Goal: Task Accomplishment & Management: Complete application form

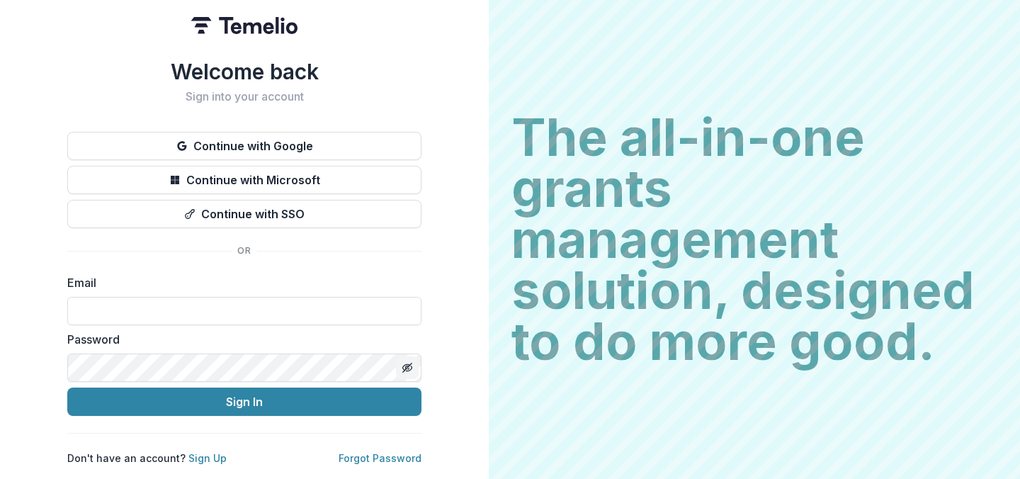
type input "**********"
click at [409, 363] on icon "Toggle password visibility" at bounding box center [407, 367] width 11 height 11
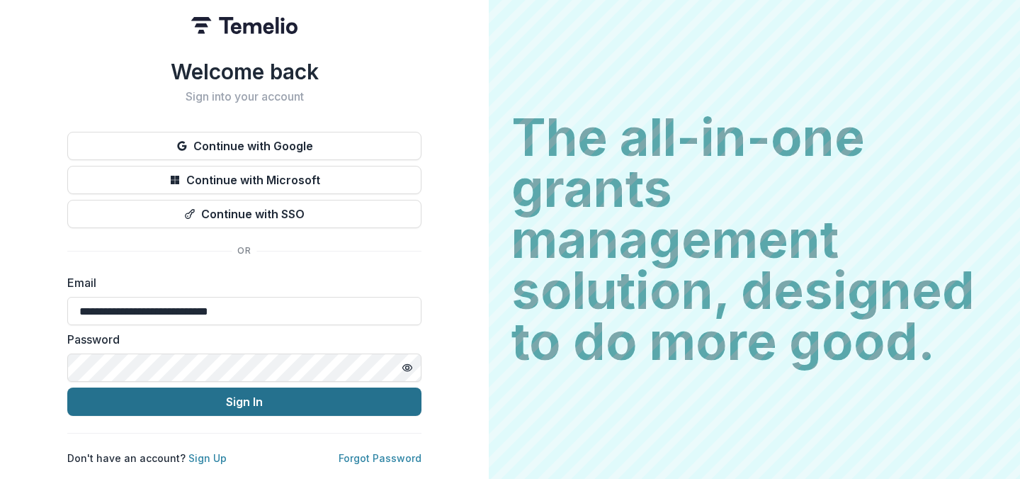
click at [271, 395] on button "Sign In" at bounding box center [244, 401] width 354 height 28
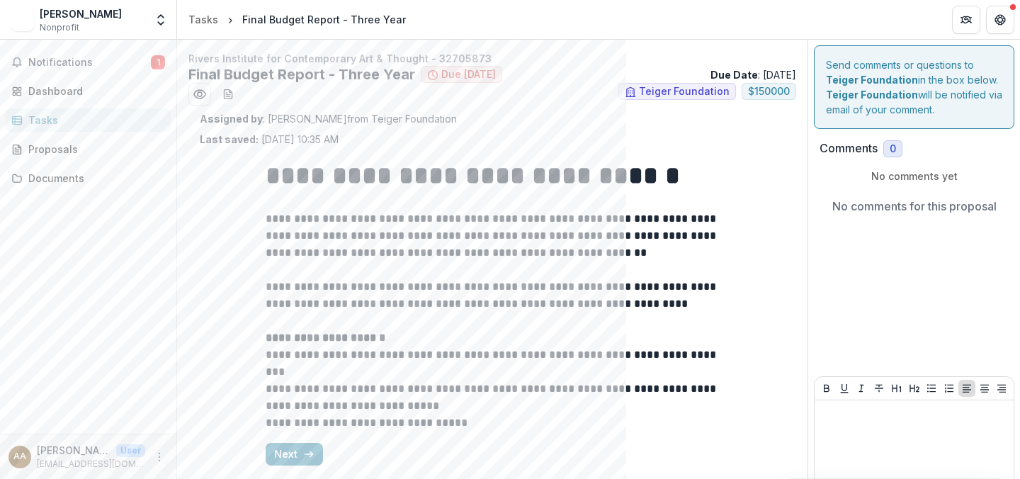
scroll to position [50, 0]
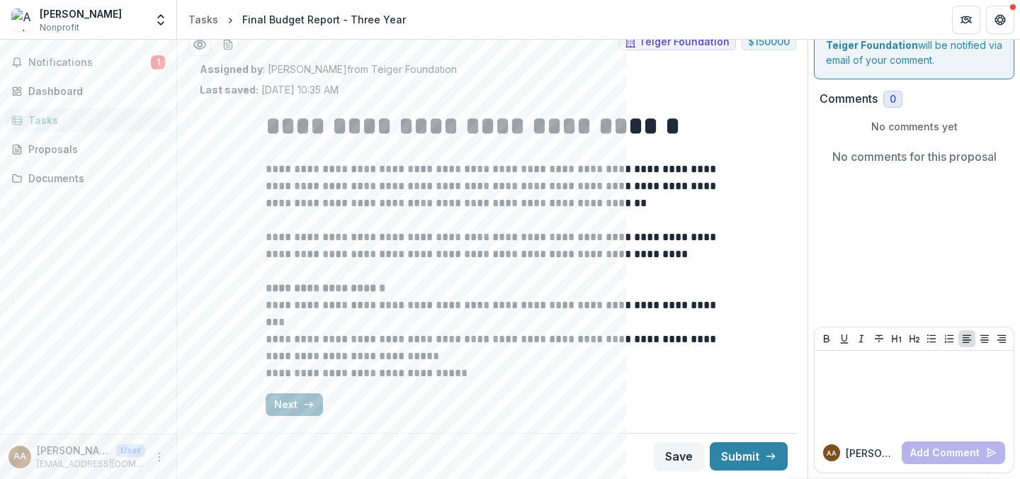
click at [288, 405] on button "Next" at bounding box center [294, 404] width 57 height 23
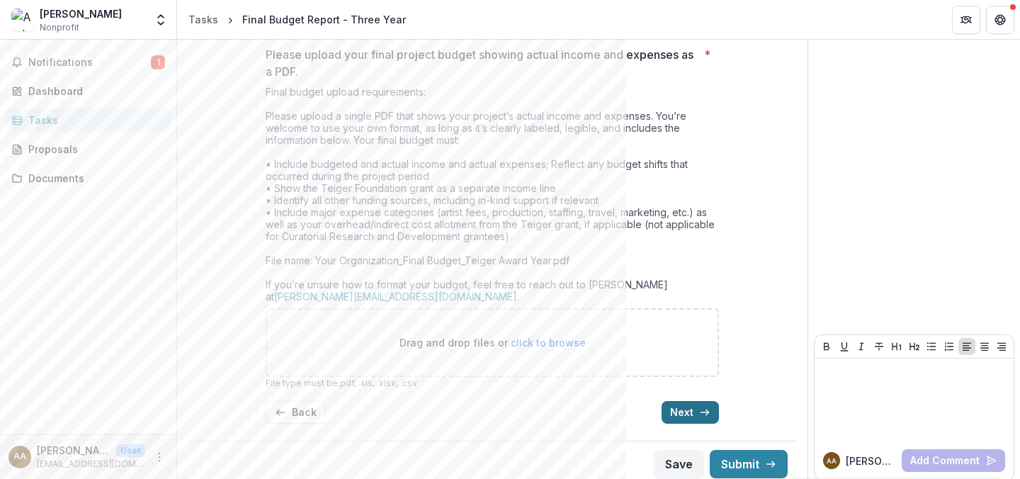
scroll to position [438, 0]
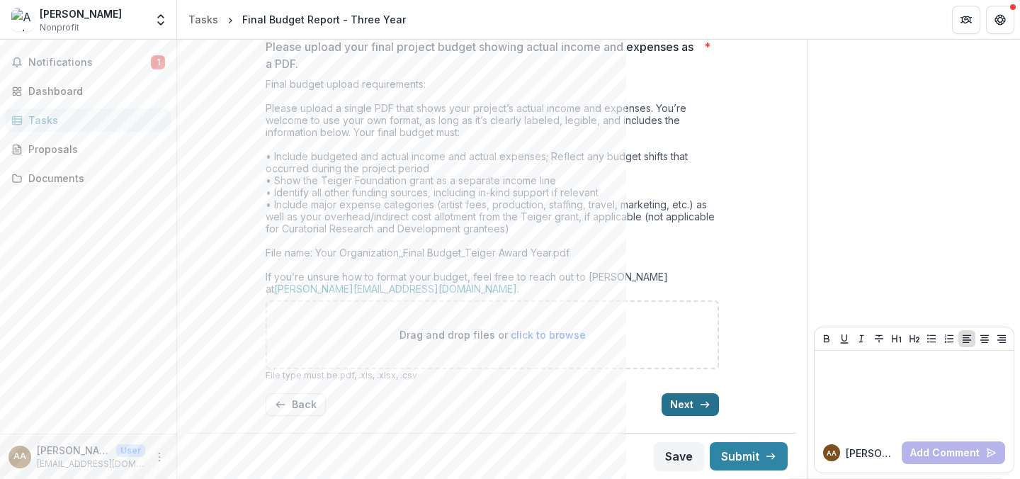
click at [699, 401] on icon "button" at bounding box center [704, 404] width 11 height 11
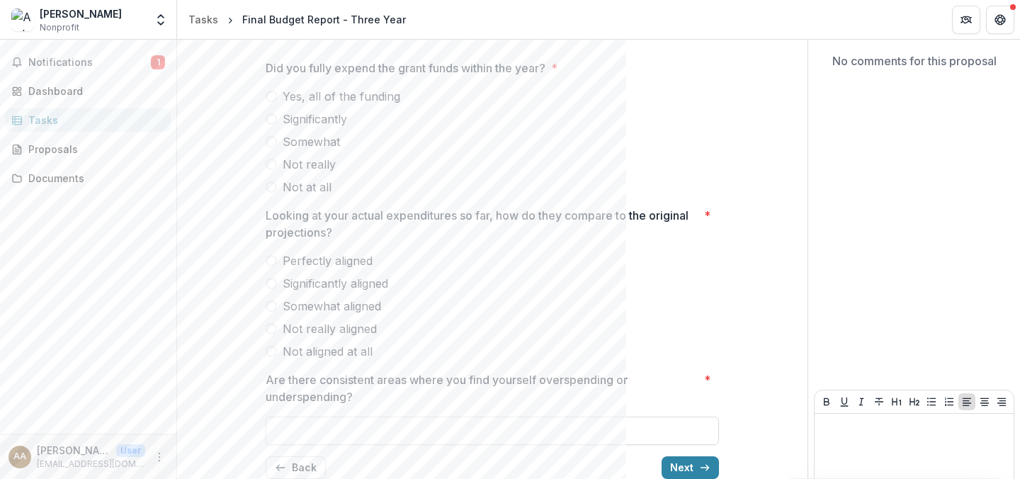
scroll to position [208, 0]
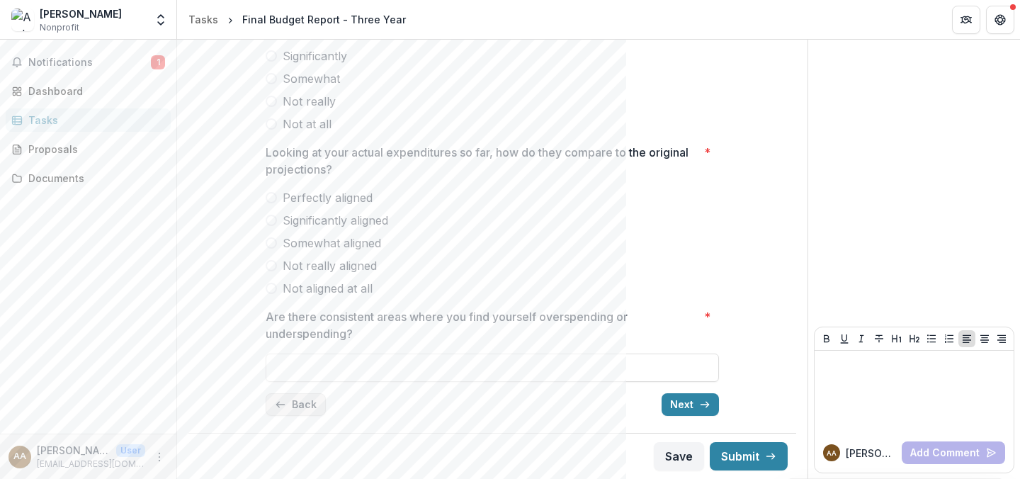
click at [299, 402] on button "Back" at bounding box center [296, 404] width 60 height 23
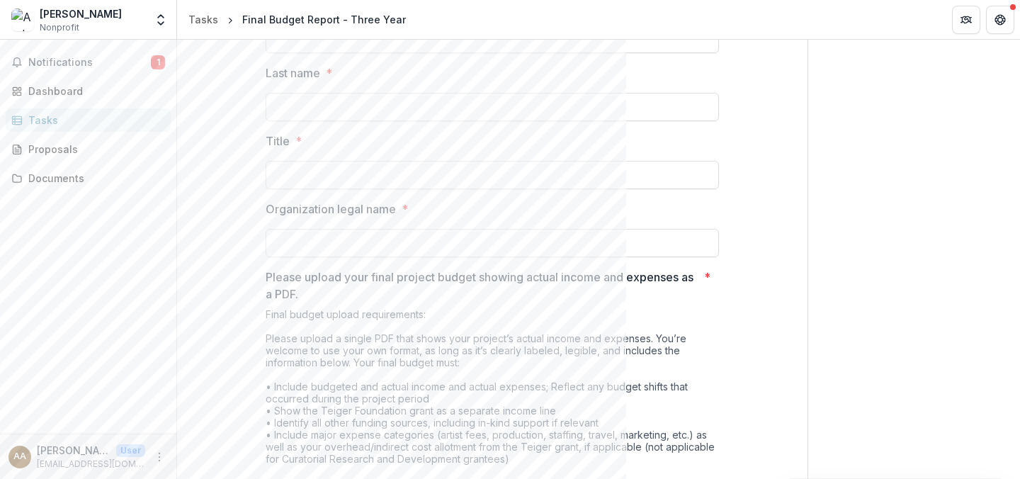
scroll to position [438, 0]
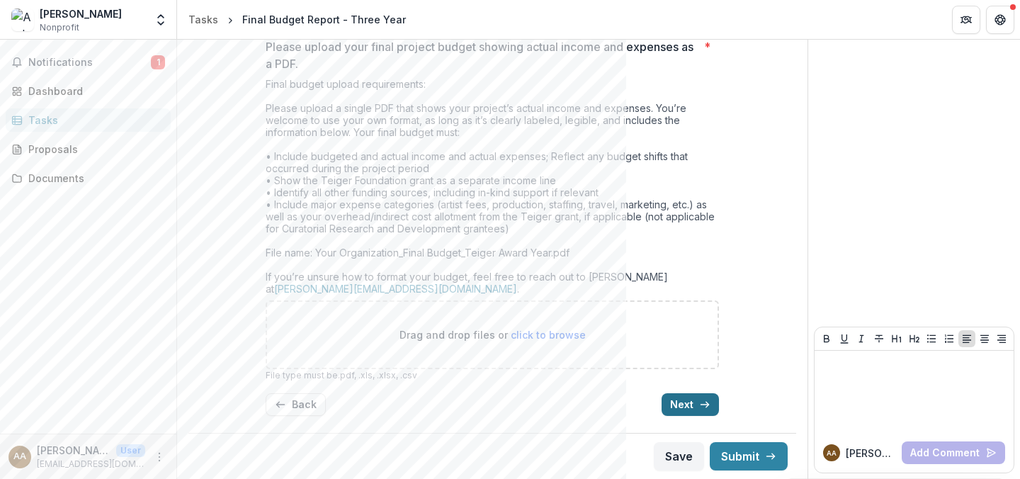
click at [706, 407] on icon "button" at bounding box center [704, 404] width 11 height 11
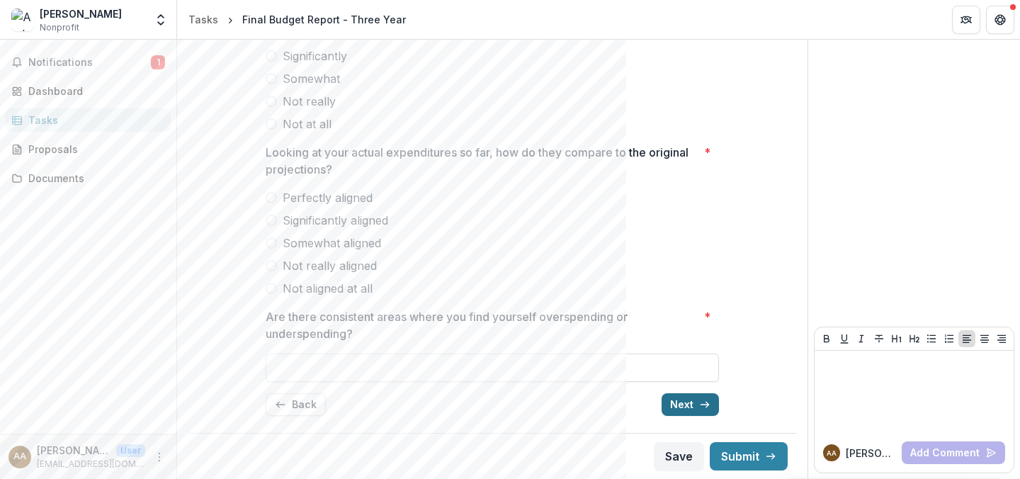
scroll to position [208, 0]
click at [706, 407] on icon "button" at bounding box center [704, 404] width 11 height 11
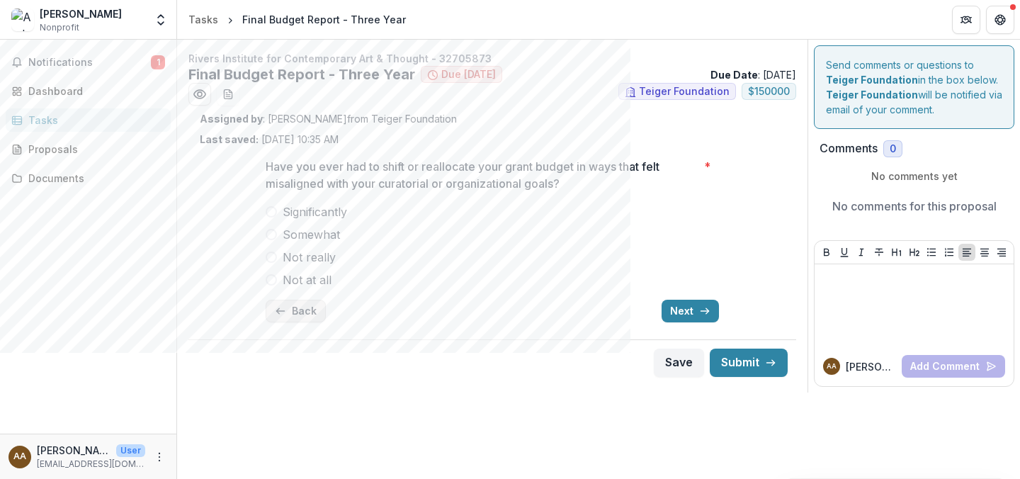
click at [294, 314] on button "Back" at bounding box center [296, 311] width 60 height 23
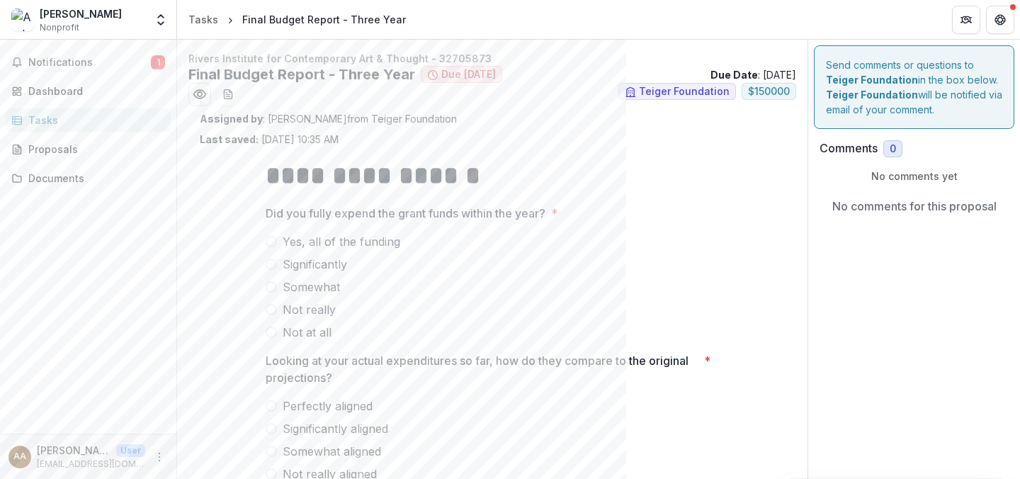
click at [294, 314] on span "Not really" at bounding box center [309, 309] width 53 height 17
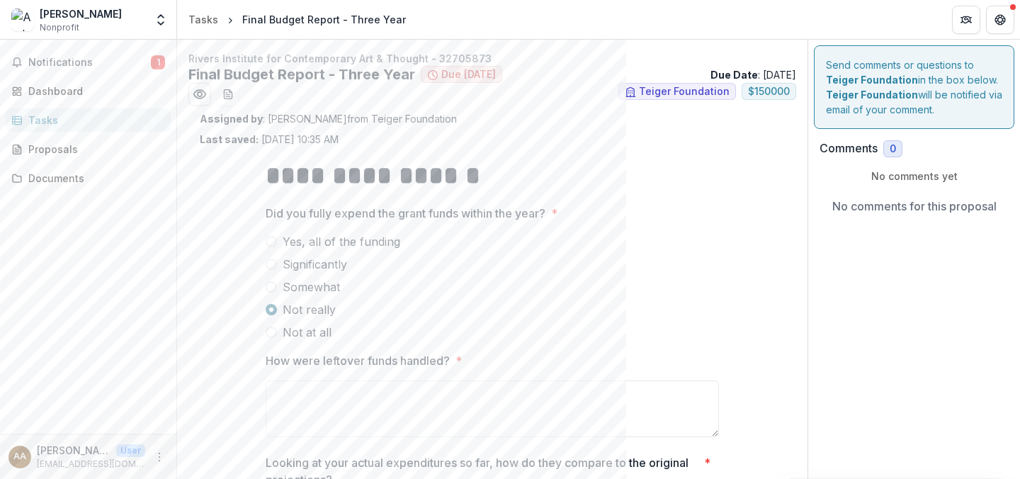
click at [266, 310] on span at bounding box center [271, 309] width 11 height 11
click at [233, 200] on div "**********" at bounding box center [492, 442] width 585 height 591
click at [271, 242] on span at bounding box center [271, 241] width 11 height 11
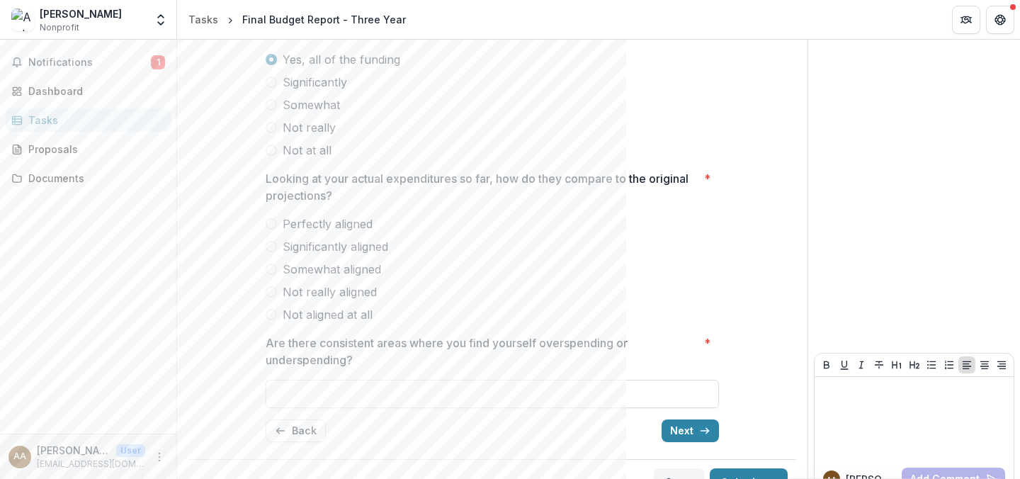
scroll to position [208, 0]
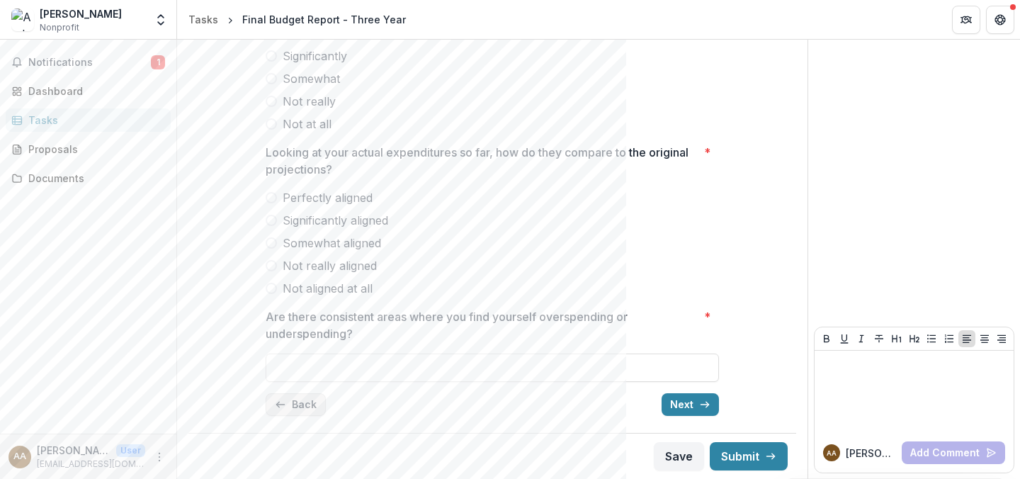
click at [300, 407] on button "Back" at bounding box center [296, 404] width 60 height 23
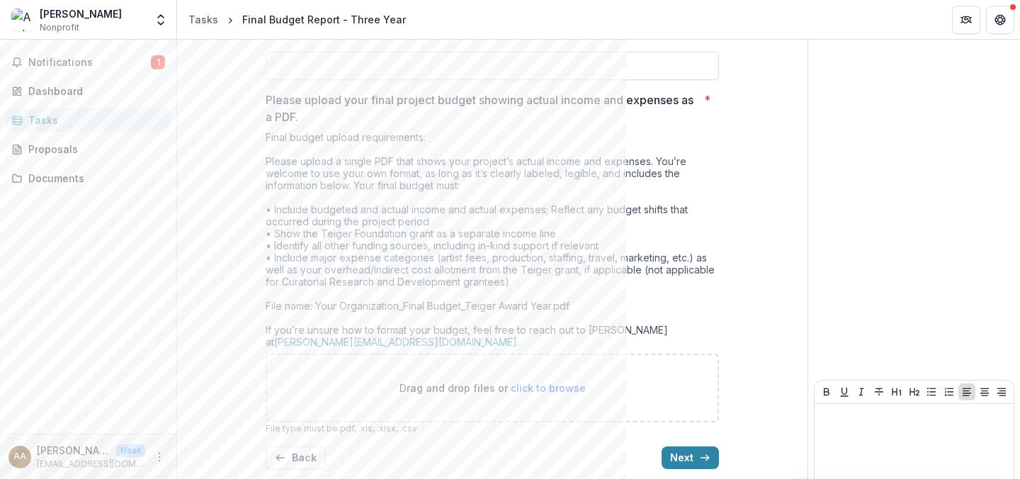
scroll to position [438, 0]
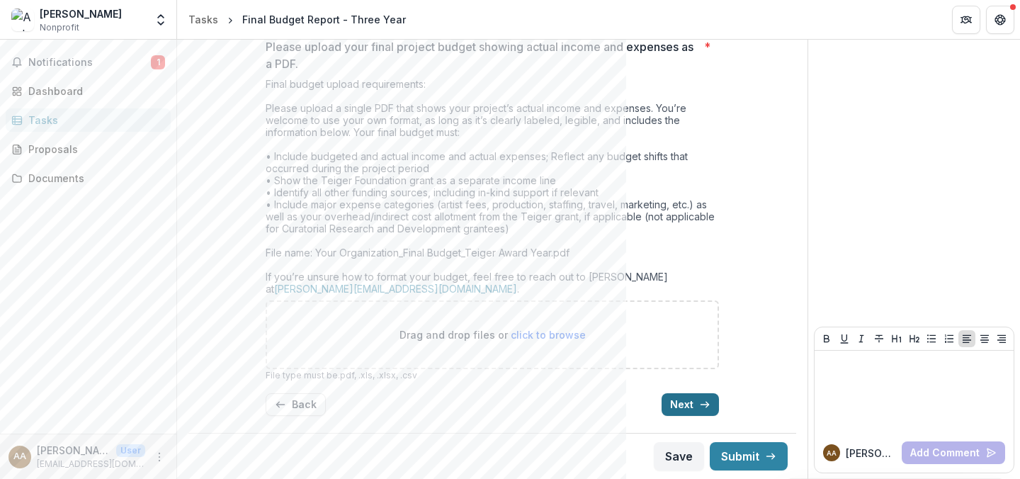
click at [700, 403] on icon "button" at bounding box center [704, 404] width 11 height 11
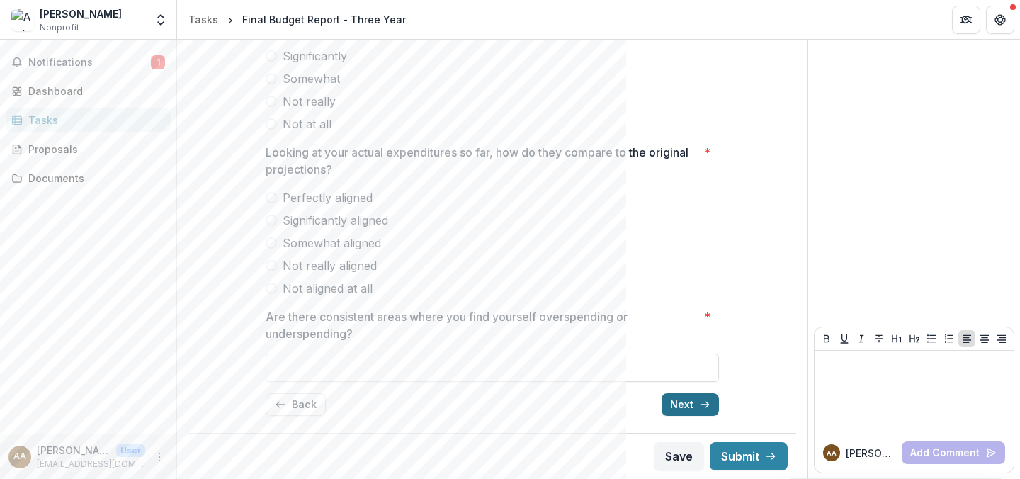
scroll to position [208, 0]
click at [701, 402] on icon "button" at bounding box center [704, 404] width 11 height 11
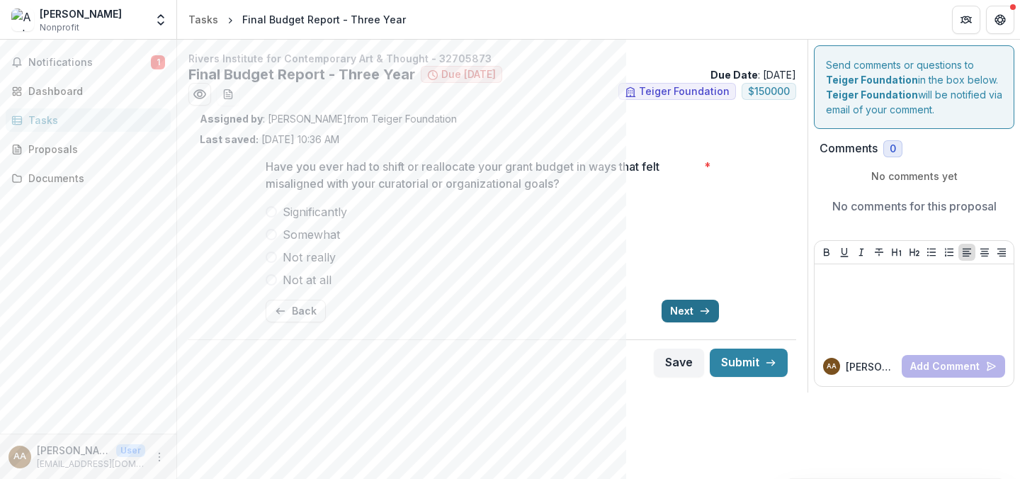
scroll to position [0, 0]
click at [703, 305] on icon "button" at bounding box center [704, 310] width 11 height 11
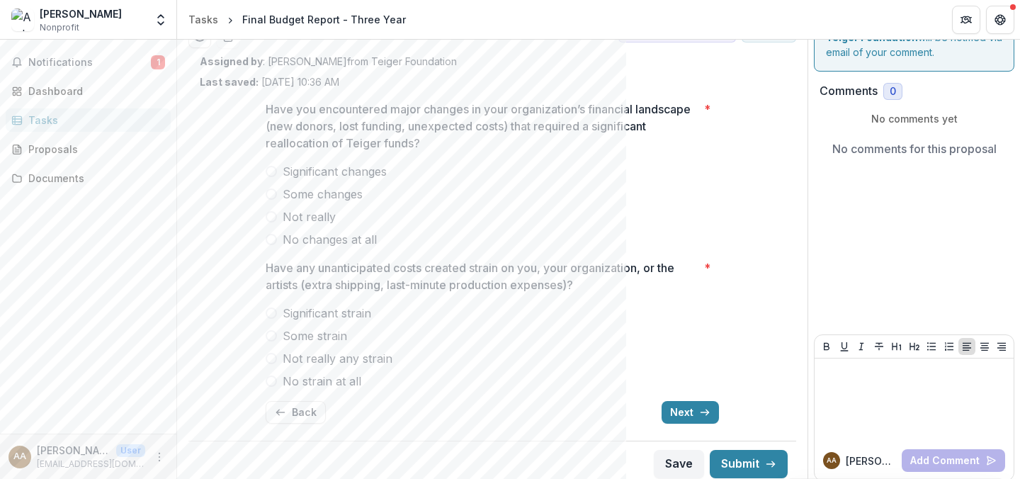
scroll to position [65, 0]
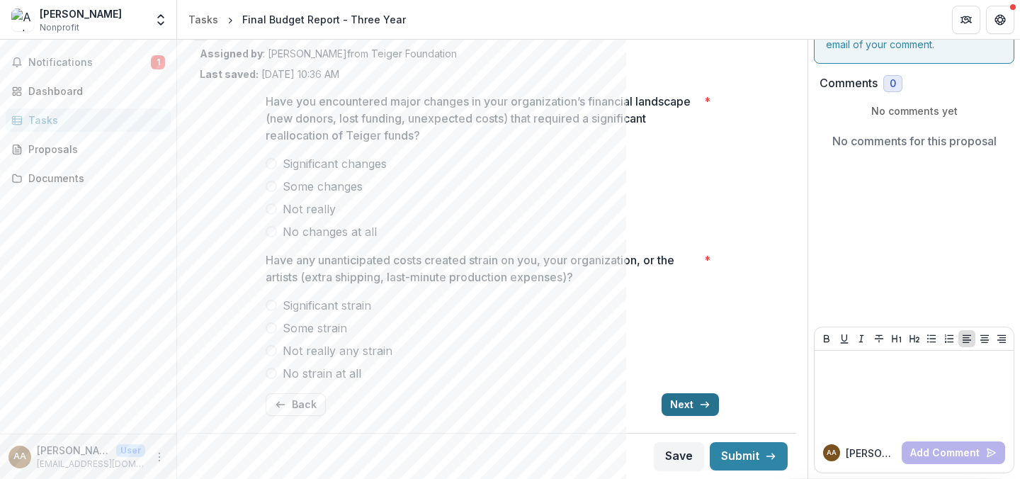
click at [693, 403] on button "Next" at bounding box center [690, 404] width 57 height 23
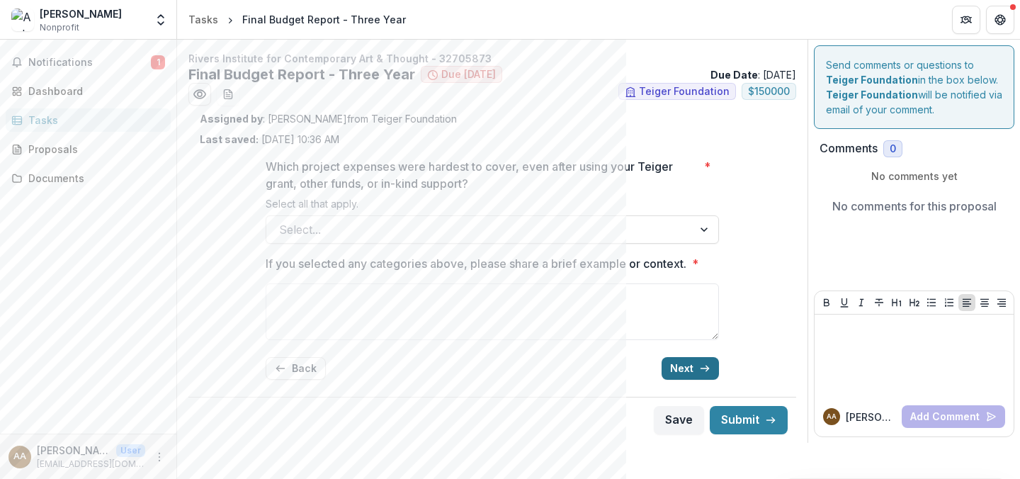
scroll to position [0, 0]
click at [699, 367] on icon "button" at bounding box center [704, 368] width 11 height 11
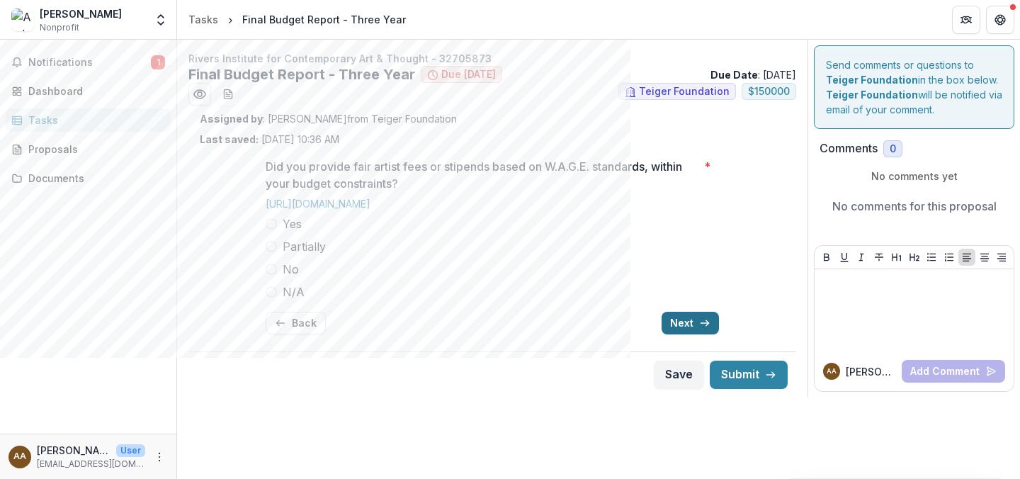
click at [698, 323] on button "Next" at bounding box center [690, 323] width 57 height 23
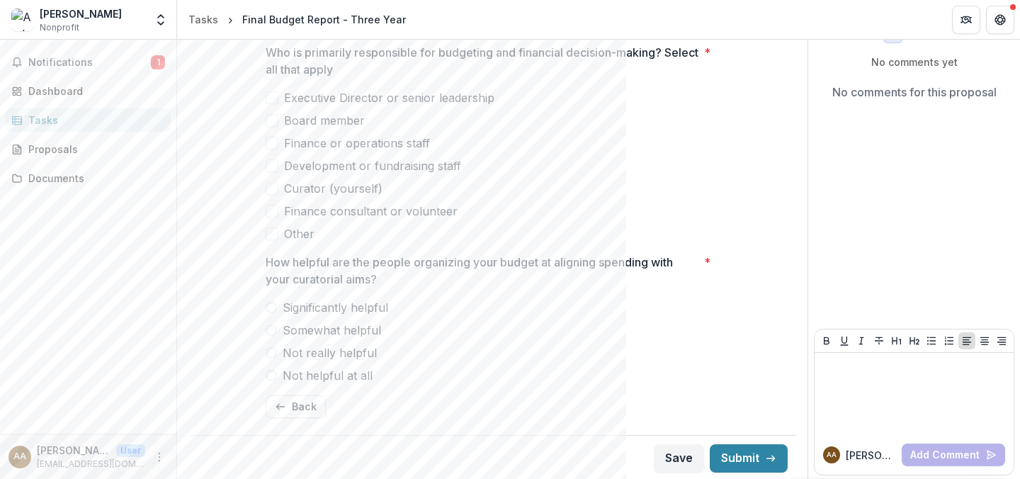
scroll to position [116, 0]
click at [48, 149] on div "Proposals" at bounding box center [93, 149] width 131 height 15
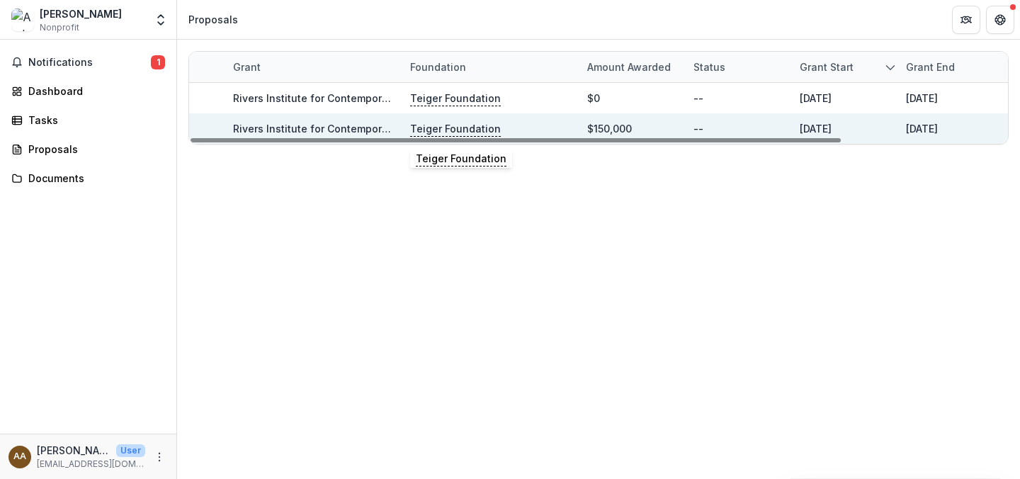
click at [452, 127] on p "Teiger Foundation" at bounding box center [455, 129] width 91 height 16
click at [358, 128] on link "Rivers Institute for Contemporary Art & Thought - 32705873" at bounding box center [381, 129] width 297 height 12
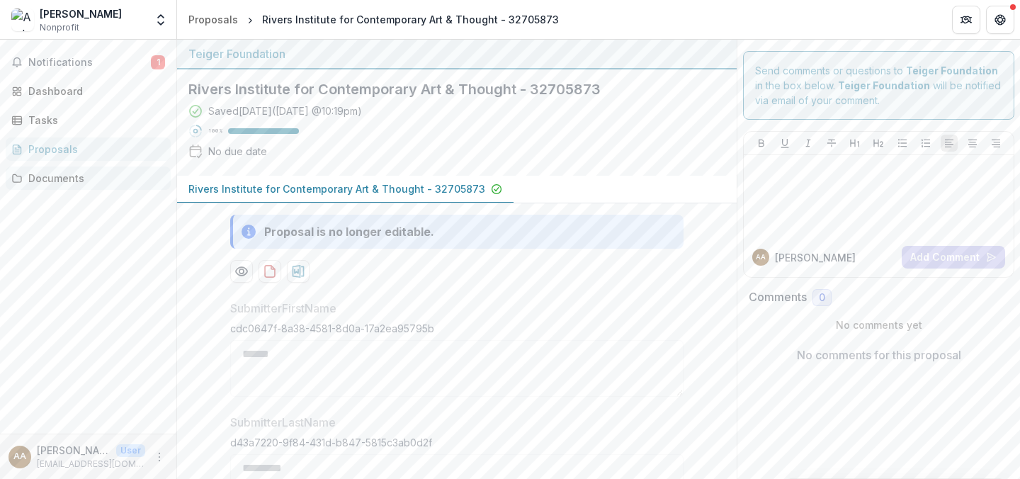
click at [78, 180] on div "Documents" at bounding box center [93, 178] width 131 height 15
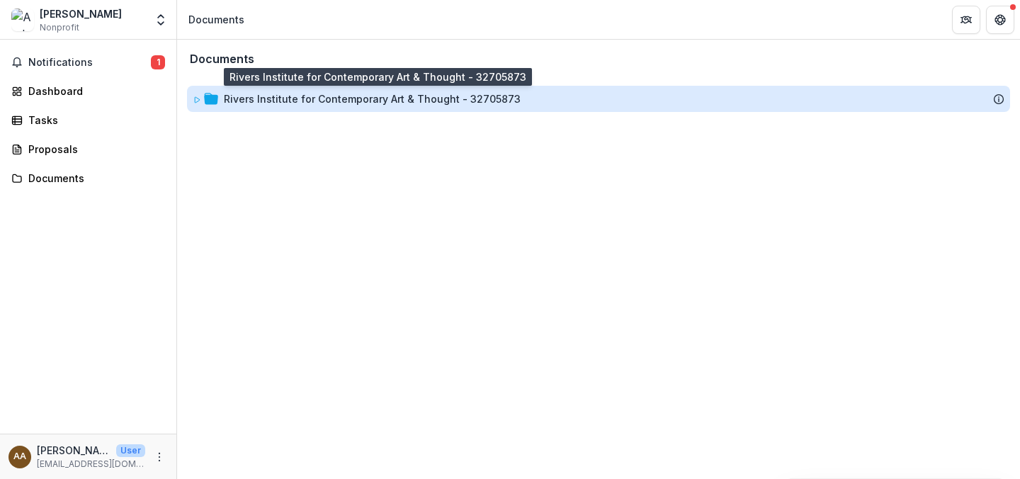
click at [406, 99] on div "Rivers Institute for Contemporary Art & Thought - 32705873" at bounding box center [372, 98] width 297 height 15
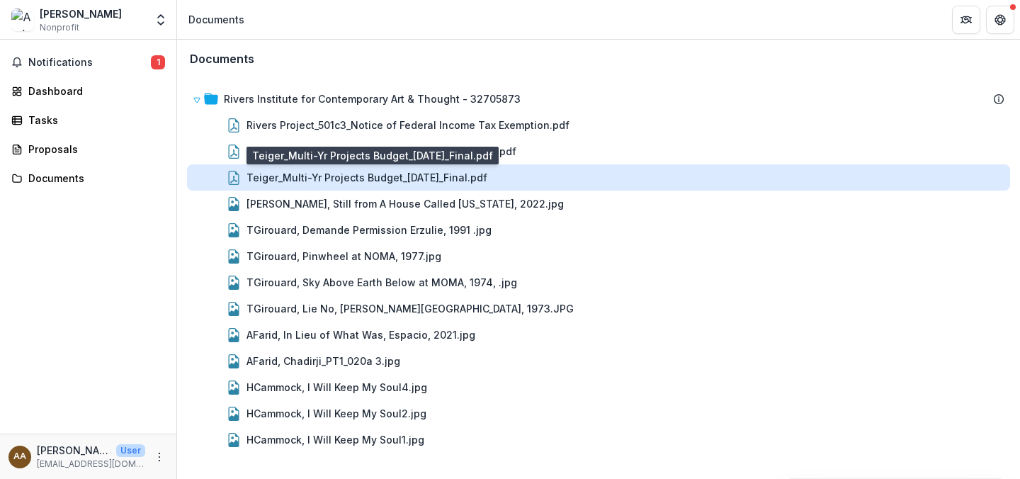
click at [471, 181] on div "Teiger_Multi-Yr Projects Budget_[DATE]_Final.pdf" at bounding box center [367, 177] width 241 height 15
